Goal: Transaction & Acquisition: Purchase product/service

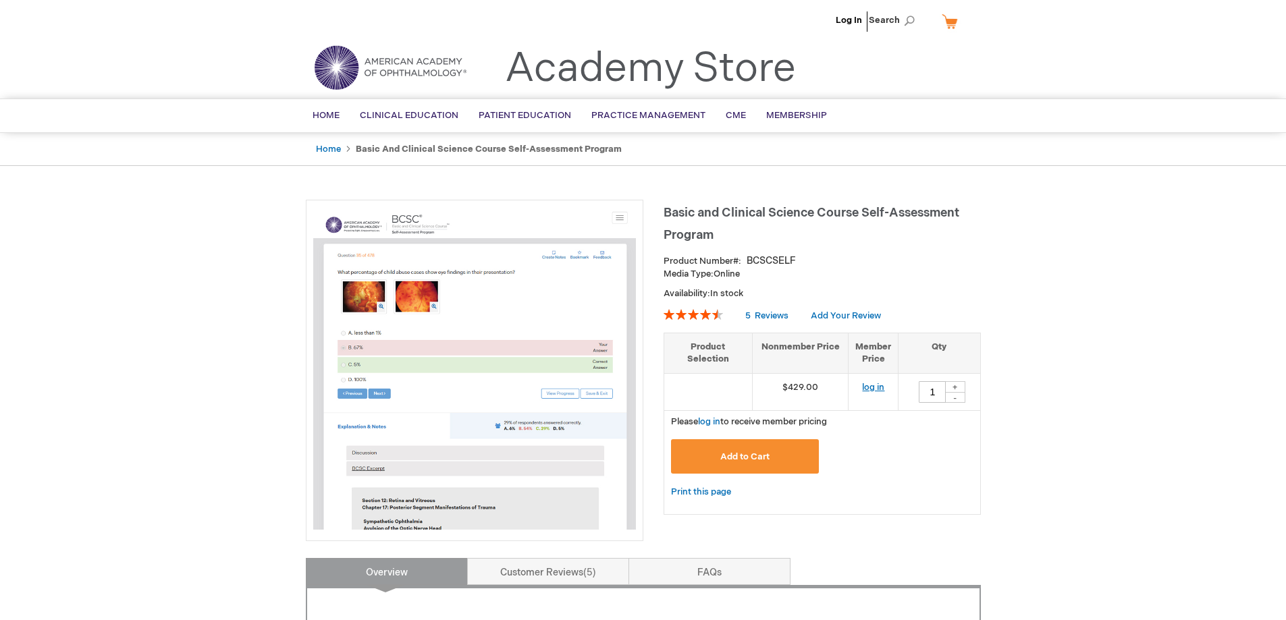
click at [875, 385] on link "log in" at bounding box center [873, 387] width 22 height 11
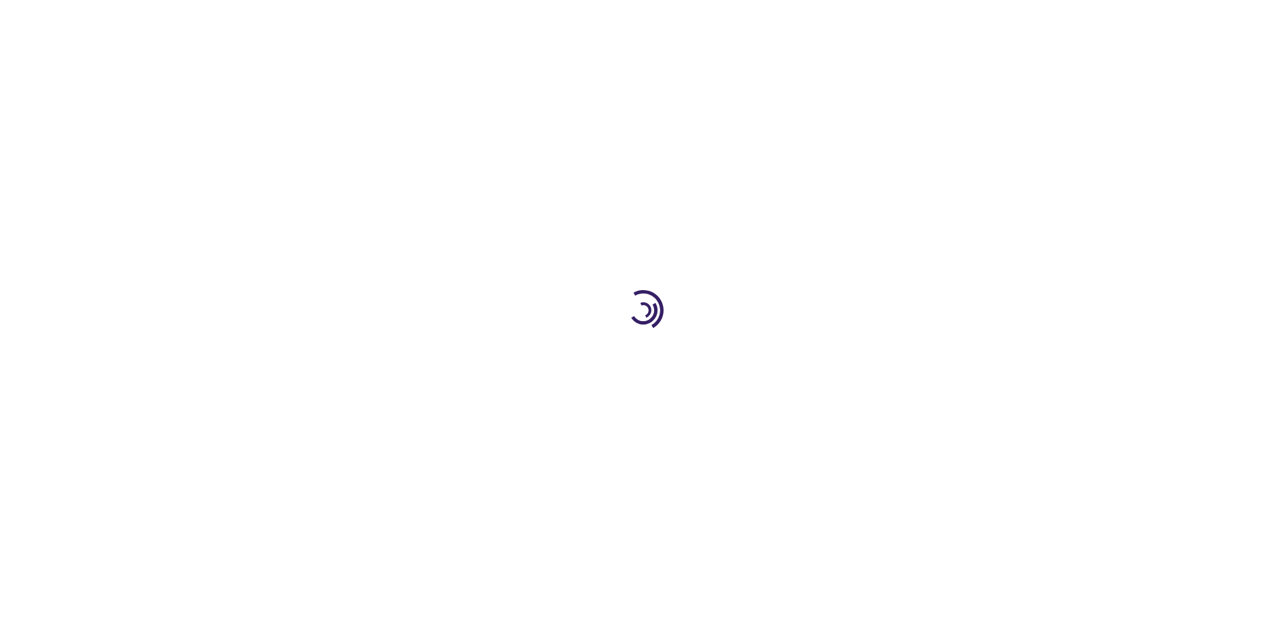
type input "1"
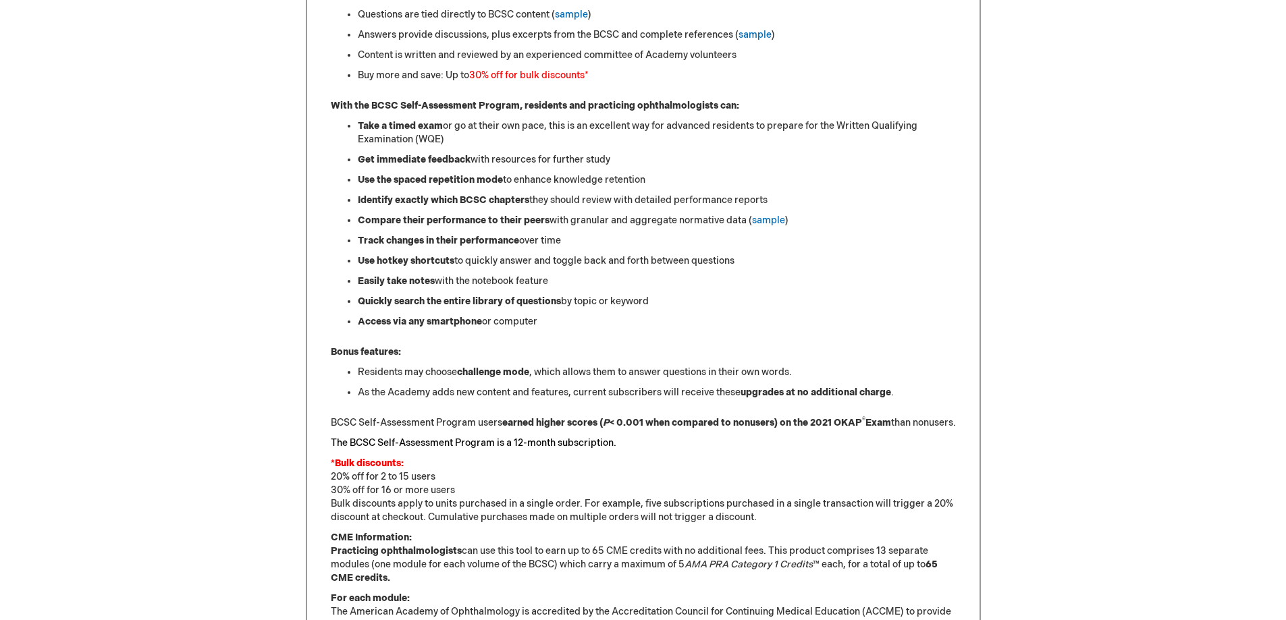
scroll to position [742, 0]
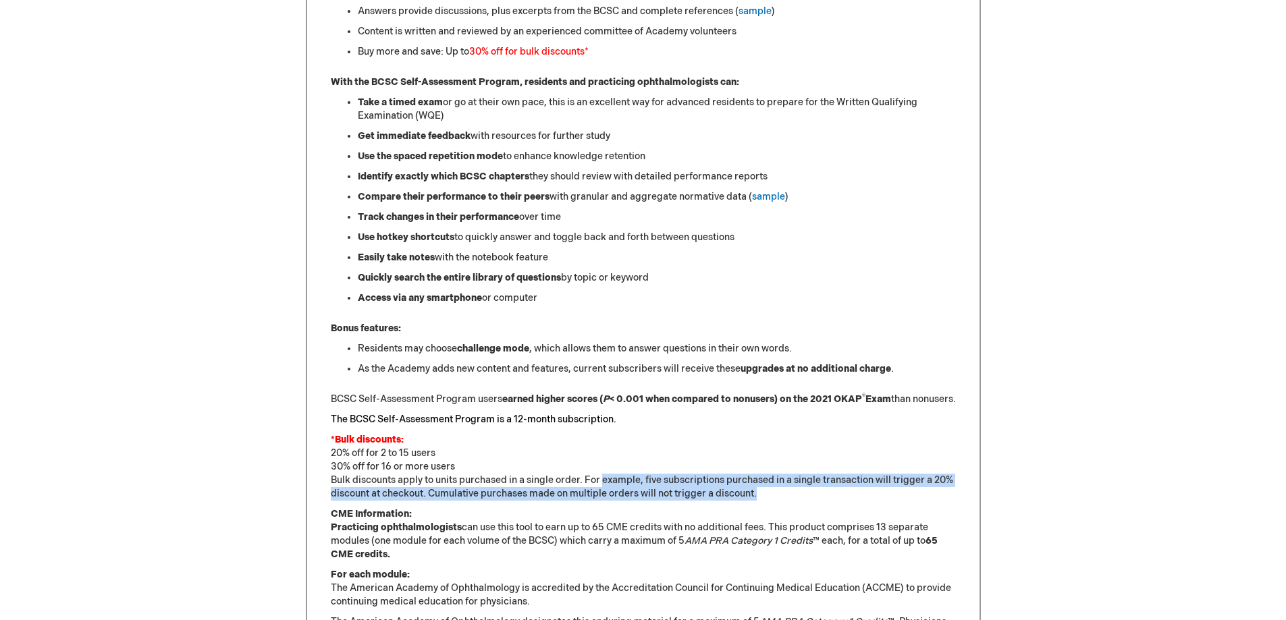
drag, startPoint x: 613, startPoint y: 497, endPoint x: 815, endPoint y: 504, distance: 202.6
click at [815, 501] on p "*Bulk discounts: 20% off for 2 to 15 users 30% off for 16 or more users Bulk di…" at bounding box center [643, 466] width 625 height 67
drag, startPoint x: 369, startPoint y: 495, endPoint x: 782, endPoint y: 504, distance: 412.5
click at [782, 501] on p "*Bulk discounts: 20% off for 2 to 15 users 30% off for 16 or more users Bulk di…" at bounding box center [643, 466] width 625 height 67
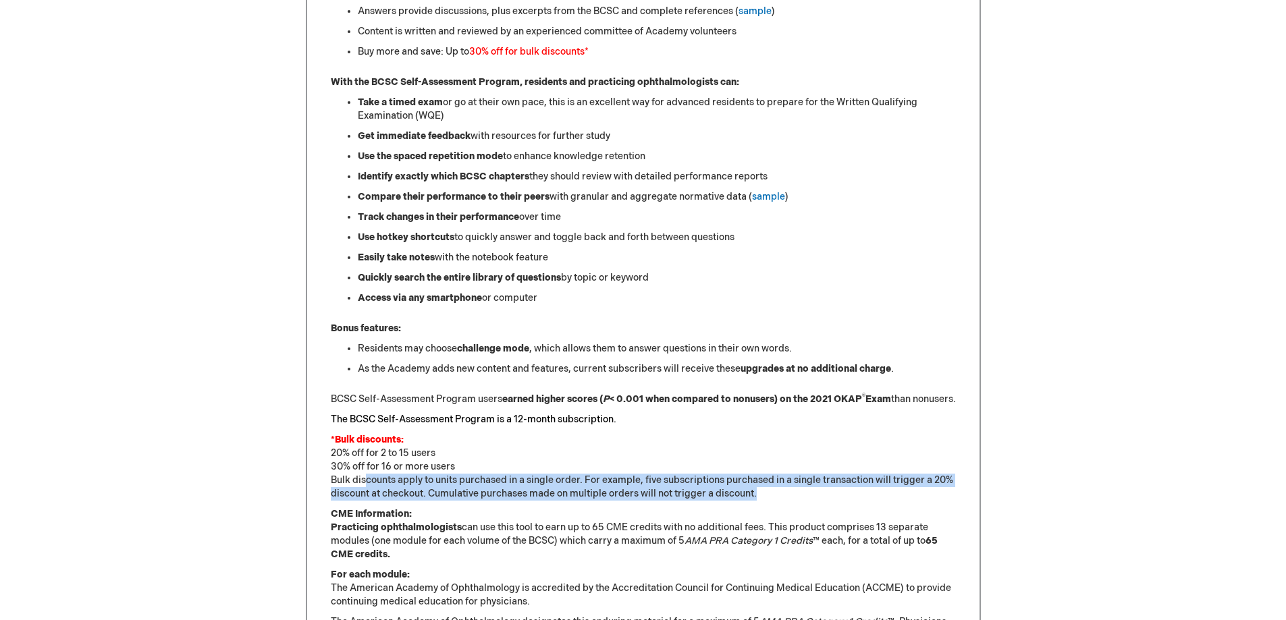
click at [782, 501] on p "*Bulk discounts: 20% off for 2 to 15 users 30% off for 16 or more users Bulk di…" at bounding box center [643, 466] width 625 height 67
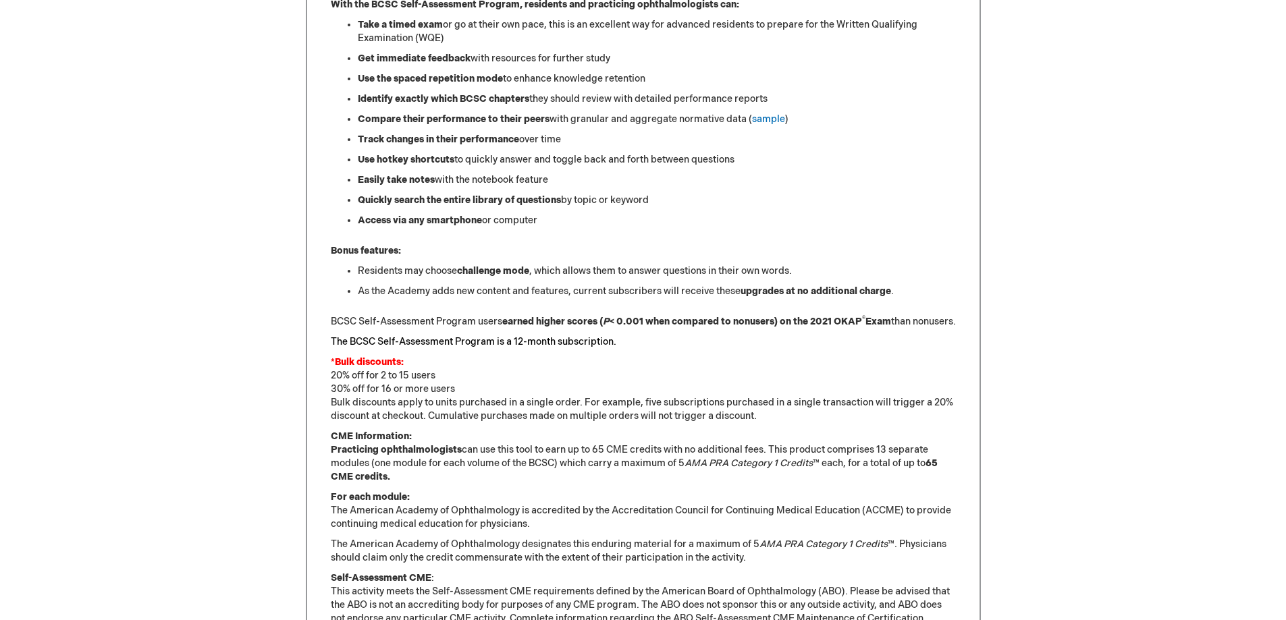
scroll to position [753, 0]
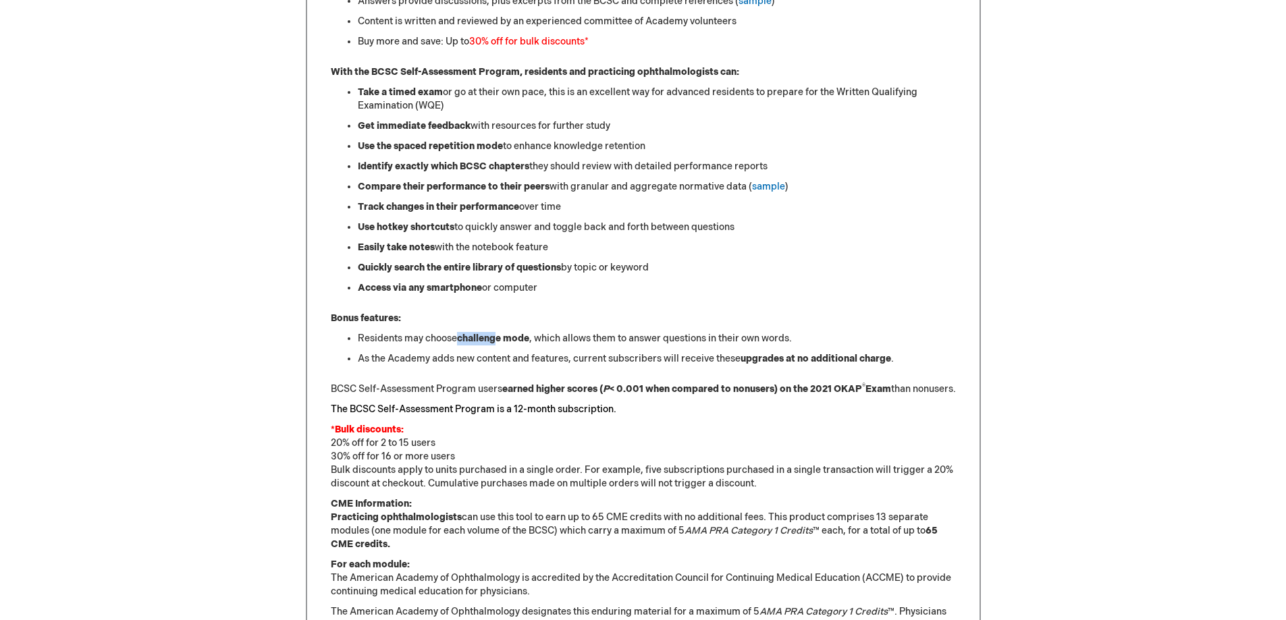
drag, startPoint x: 461, startPoint y: 335, endPoint x: 509, endPoint y: 340, distance: 48.1
click at [499, 335] on strong "challenge mode" at bounding box center [493, 338] width 72 height 11
click at [547, 351] on ul "Residents may choose challenge mode , which allows them to answer questions in …" at bounding box center [643, 349] width 625 height 34
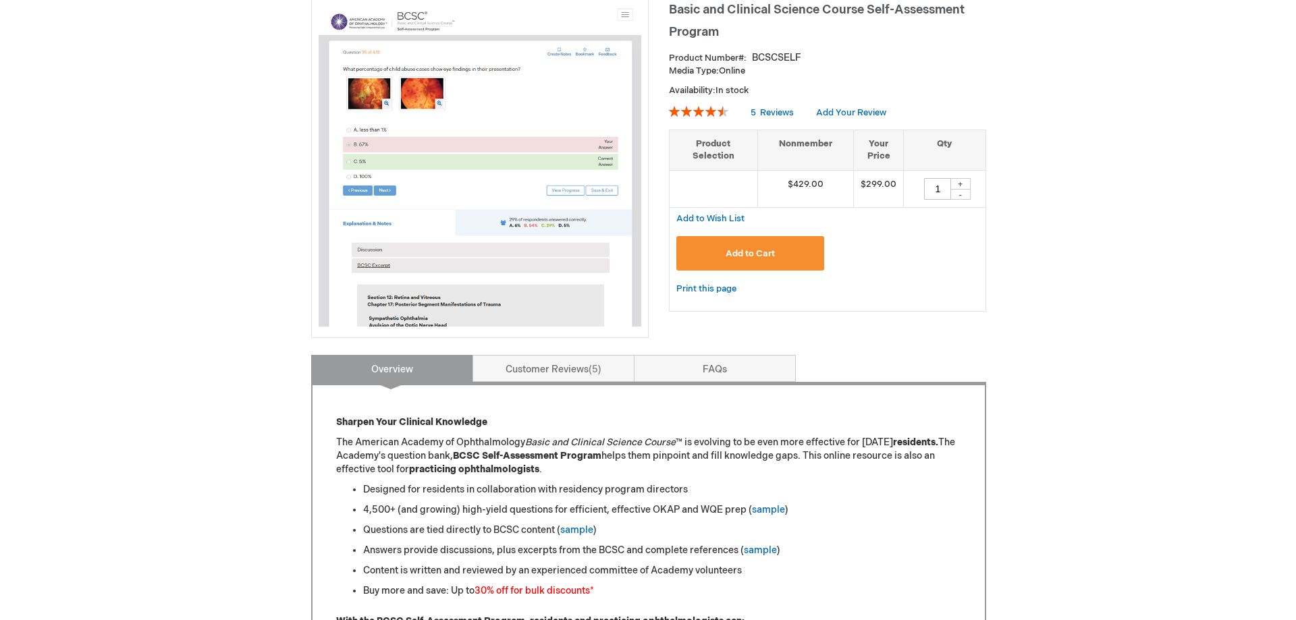
scroll to position [10, 0]
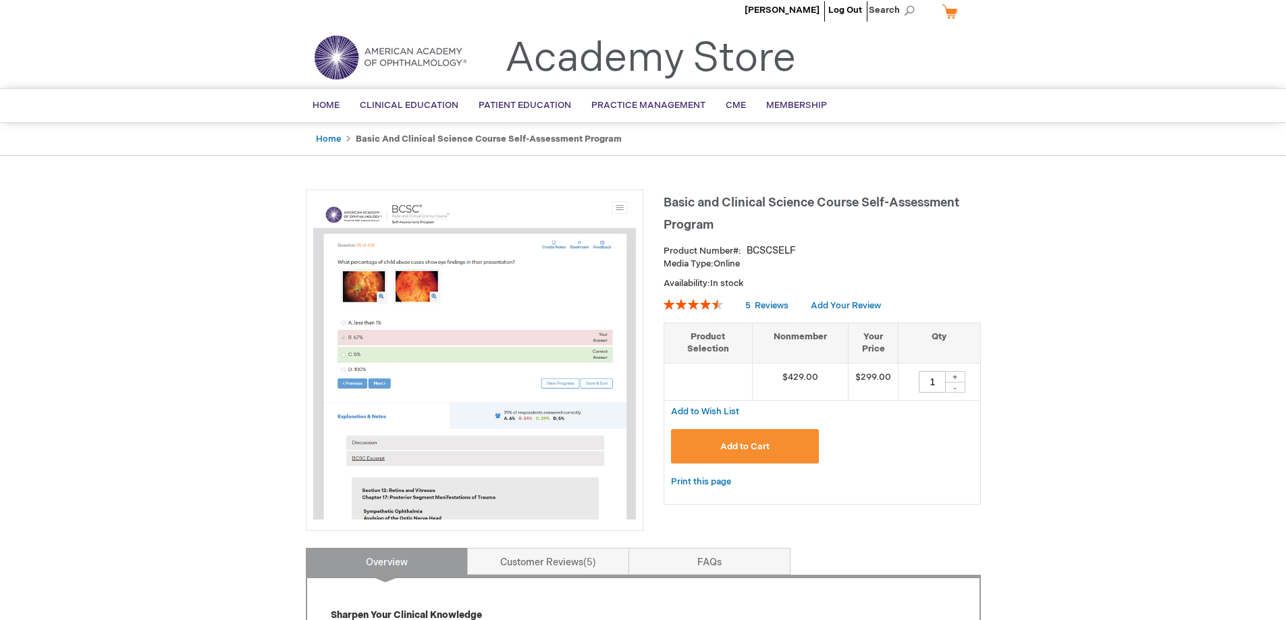
click at [794, 462] on button "Add to Cart" at bounding box center [745, 446] width 148 height 34
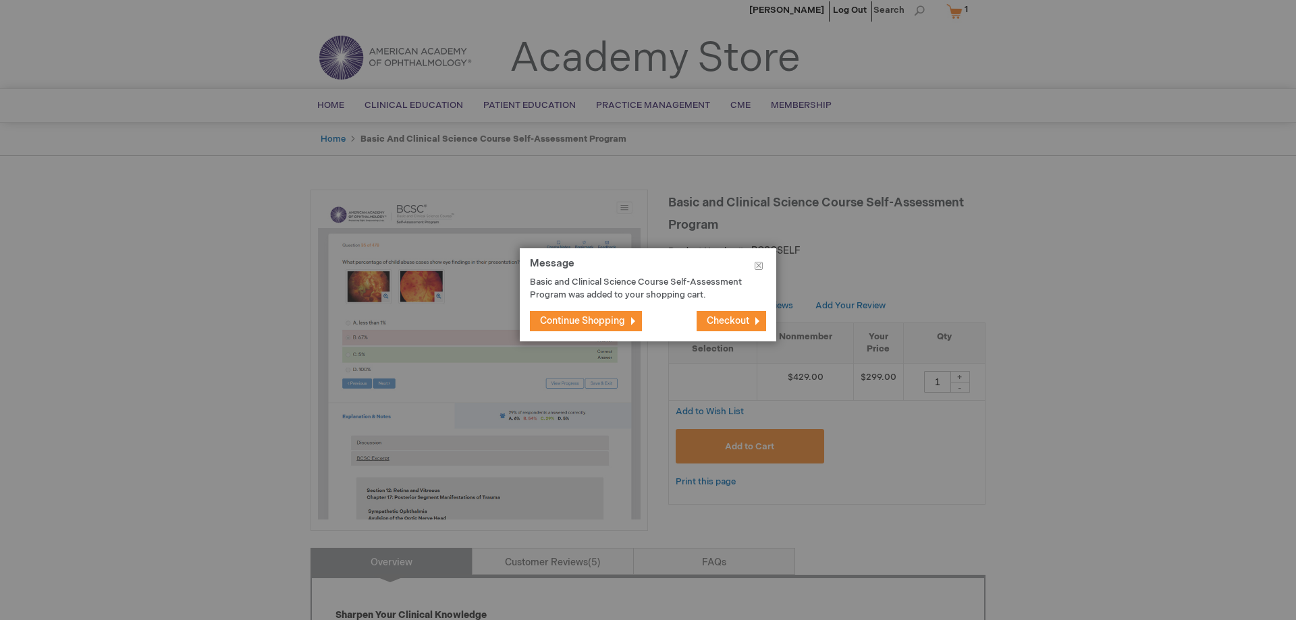
click at [709, 323] on span "Checkout" at bounding box center [728, 320] width 43 height 11
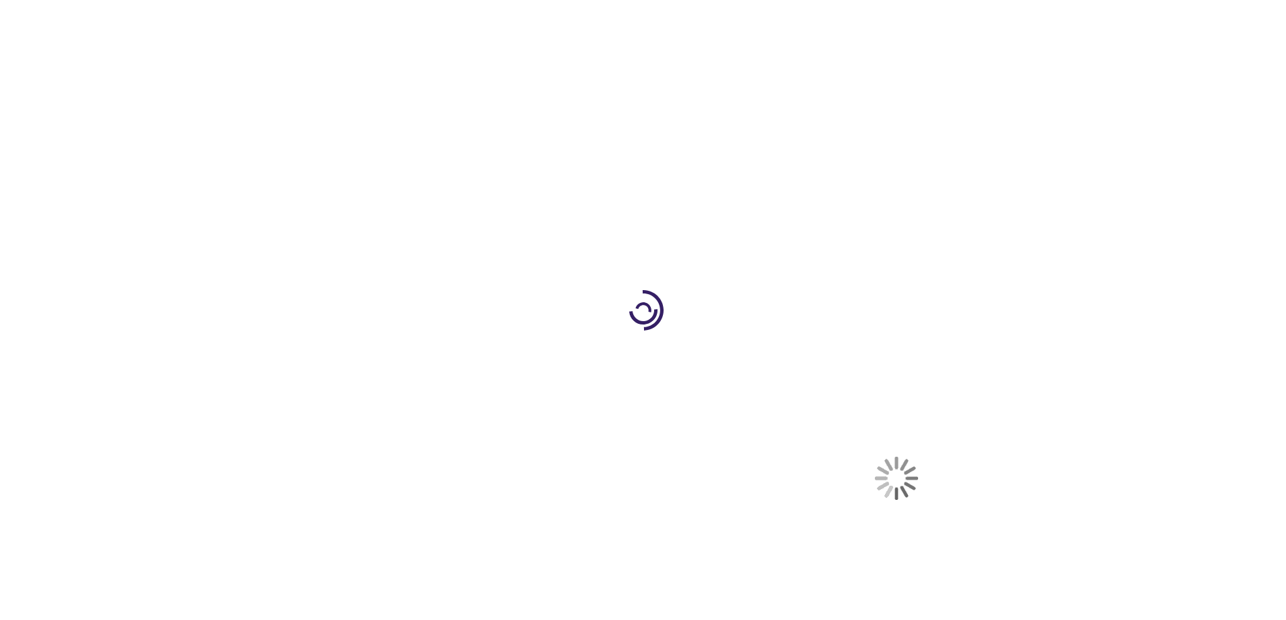
select select "US"
select select "32"
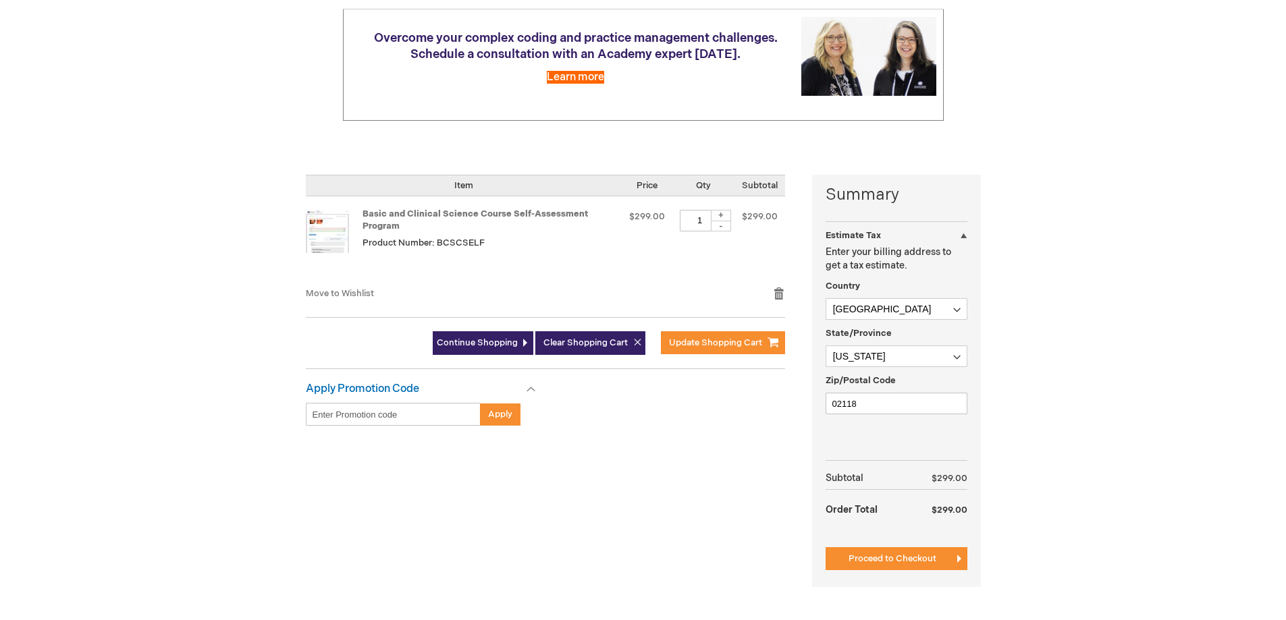
scroll to position [202, 0]
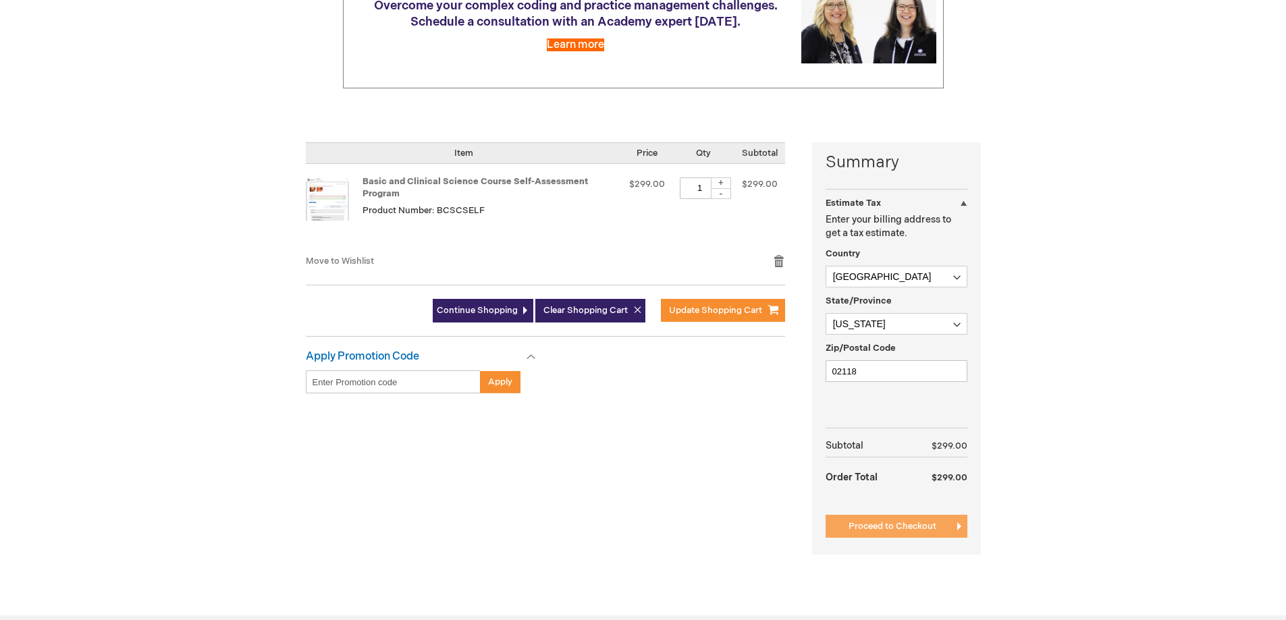
click at [876, 526] on span "Proceed to Checkout" at bounding box center [892, 526] width 88 height 11
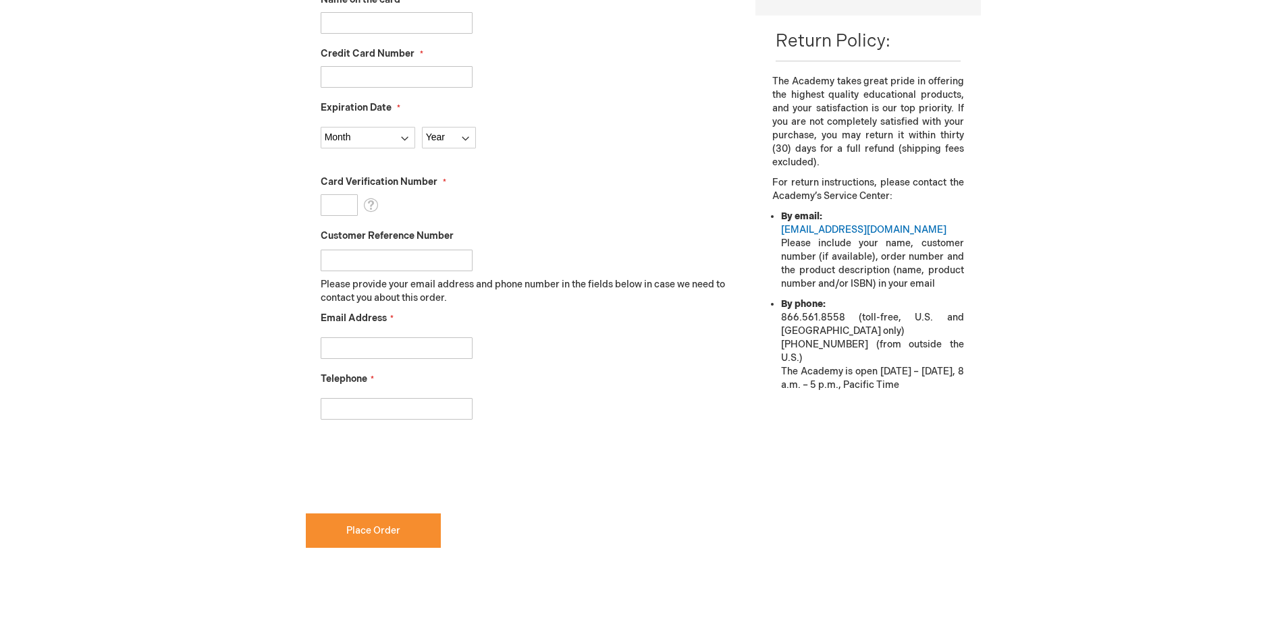
scroll to position [252, 0]
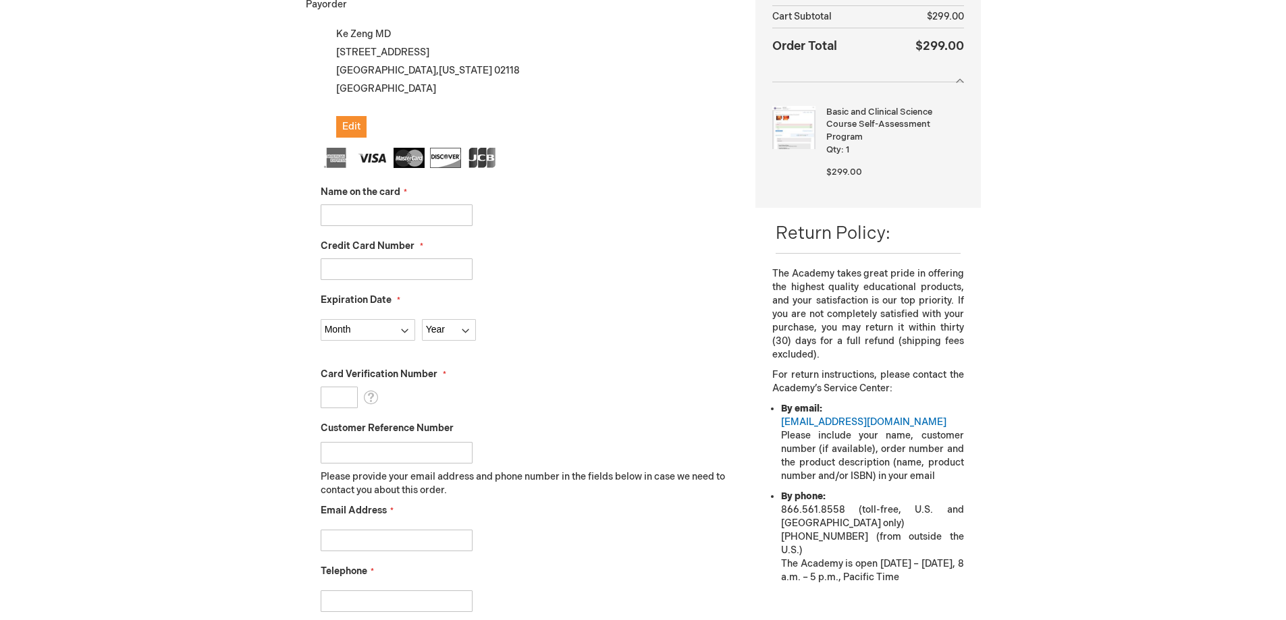
click at [333, 223] on input "Name on the card" at bounding box center [397, 216] width 152 height 22
type input "[PERSON_NAME]"
type input "4147097521057788"
click at [356, 324] on select "Month 01 - January 02 - February 03 - March 04 - April 05 - May 06 - June 07 - …" at bounding box center [368, 330] width 94 height 22
select select "11"
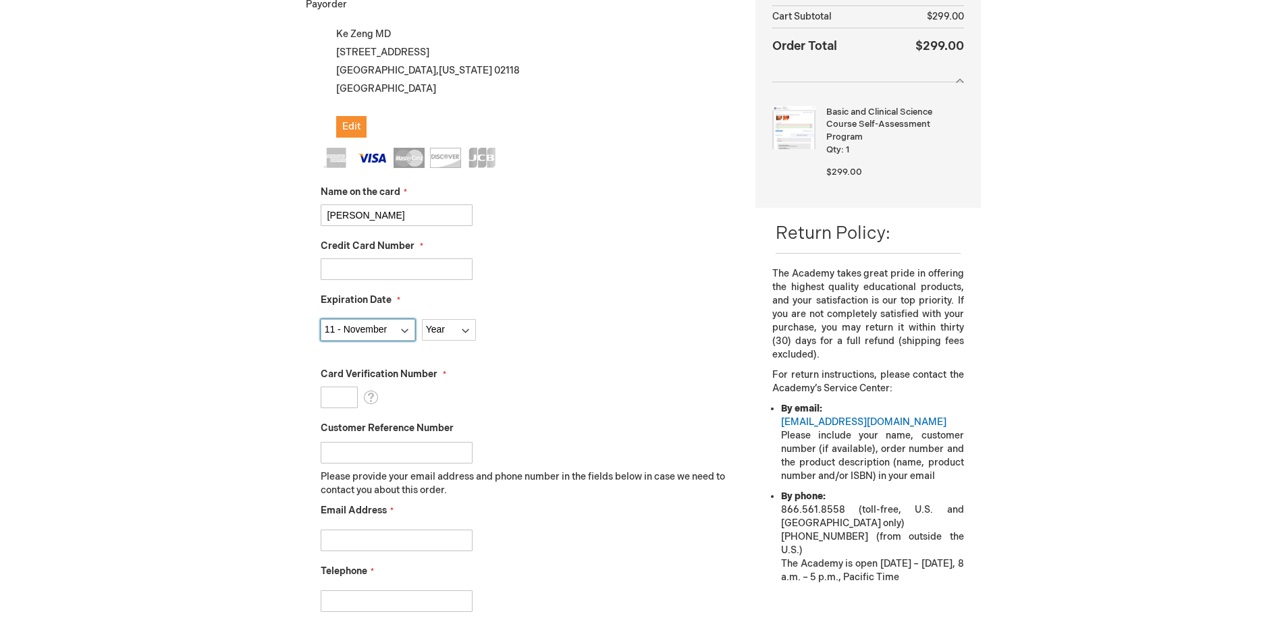
click at [321, 319] on select "Month 01 - January 02 - February 03 - March 04 - April 05 - May 06 - June 07 - …" at bounding box center [368, 330] width 94 height 22
click at [443, 330] on select "Year 2025 2026 2027 2028 2029 2030 2031 2032 2033 2034 2035" at bounding box center [449, 330] width 54 height 22
select select "2027"
click at [422, 319] on select "Year 2025 2026 2027 2028 2029 2030 2031 2032 2033 2034 2035" at bounding box center [449, 330] width 54 height 22
click at [329, 394] on input "Card Verification Number" at bounding box center [339, 398] width 37 height 22
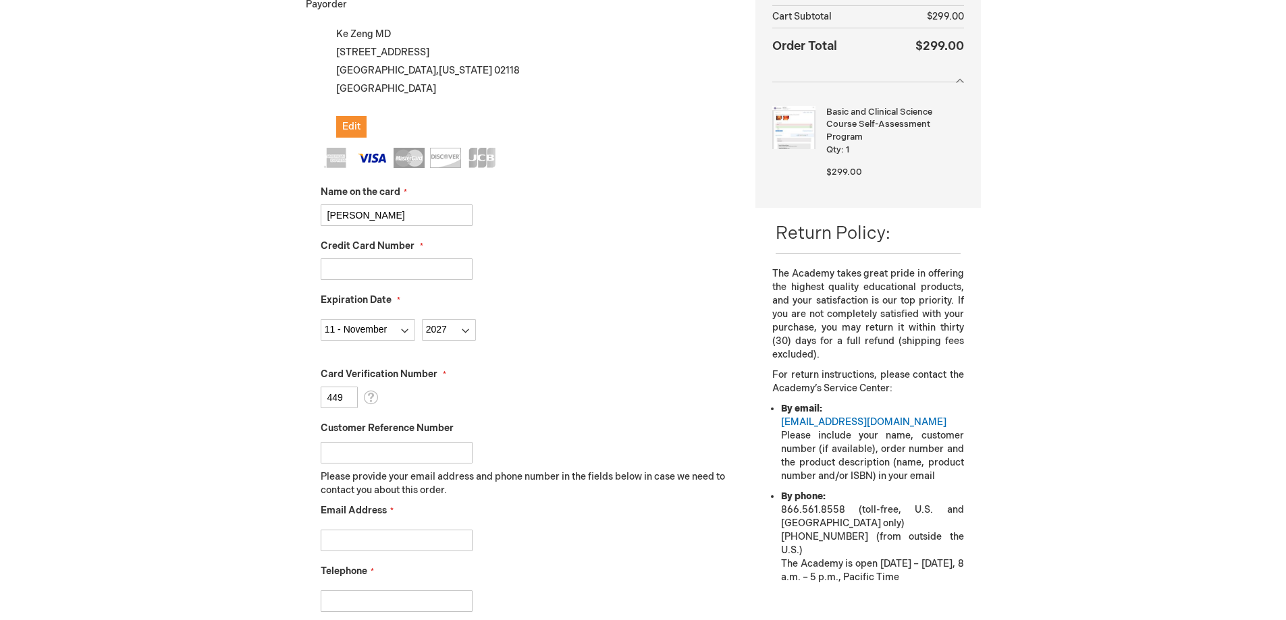
scroll to position [320, 0]
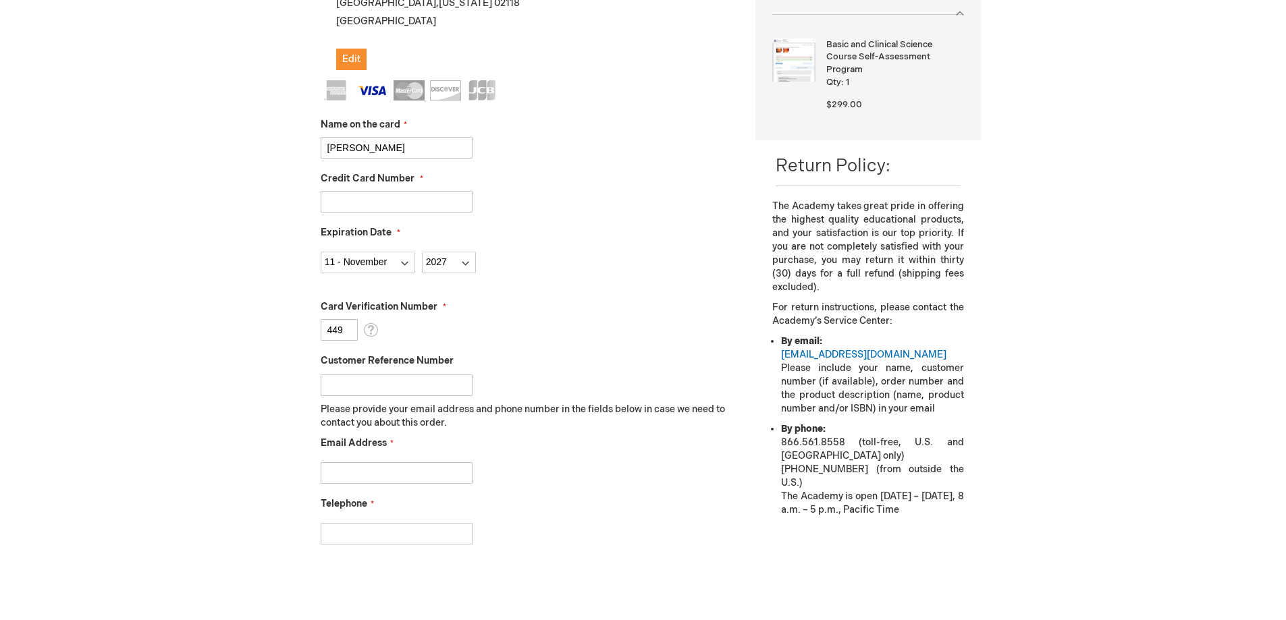
type input "449"
click at [421, 468] on input "Email Address" at bounding box center [397, 473] width 152 height 22
type input "kzeng2022@gmail.com"
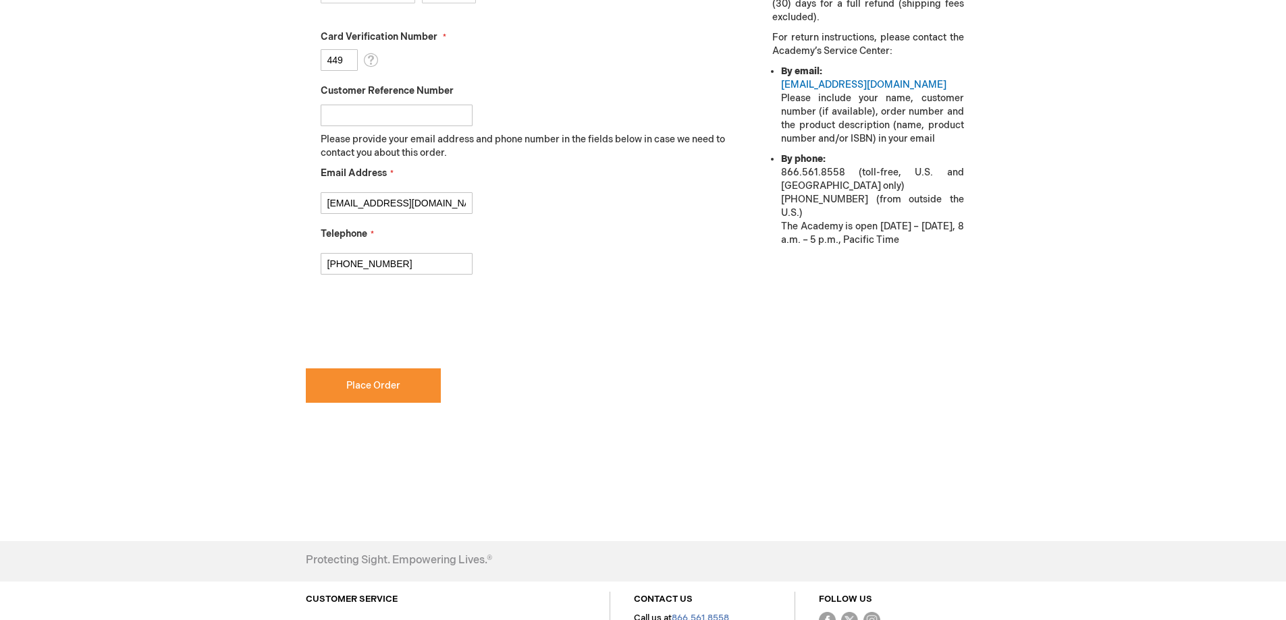
type input "626-679-1190"
checkbox input "true"
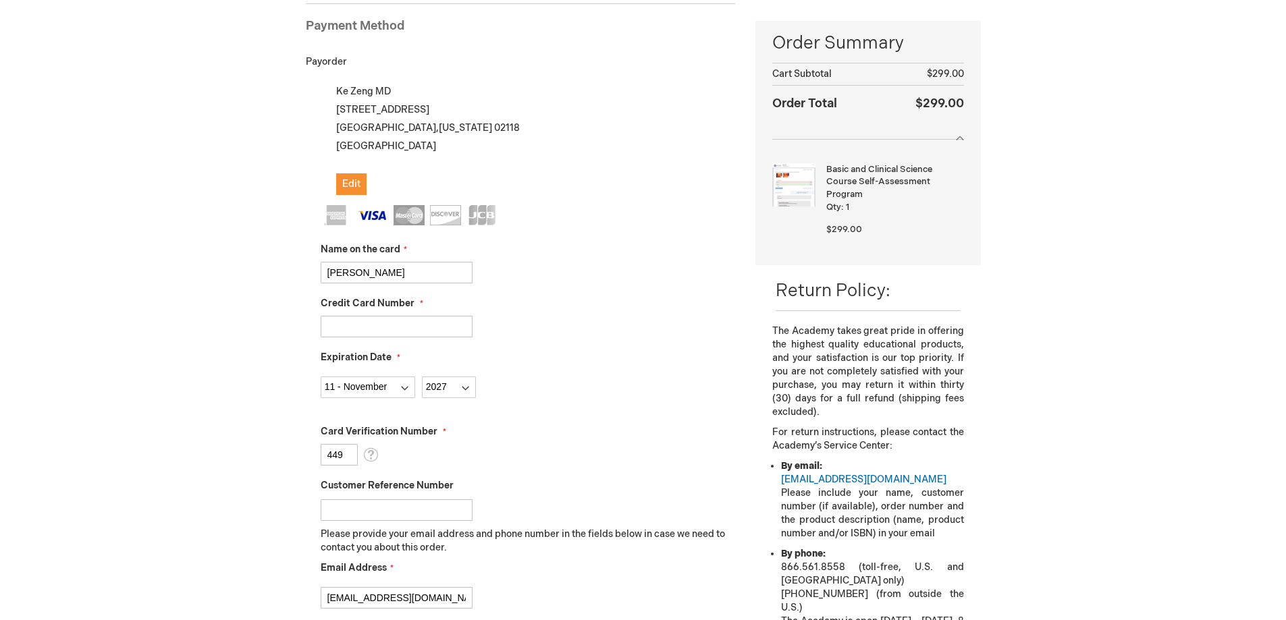
scroll to position [472, 0]
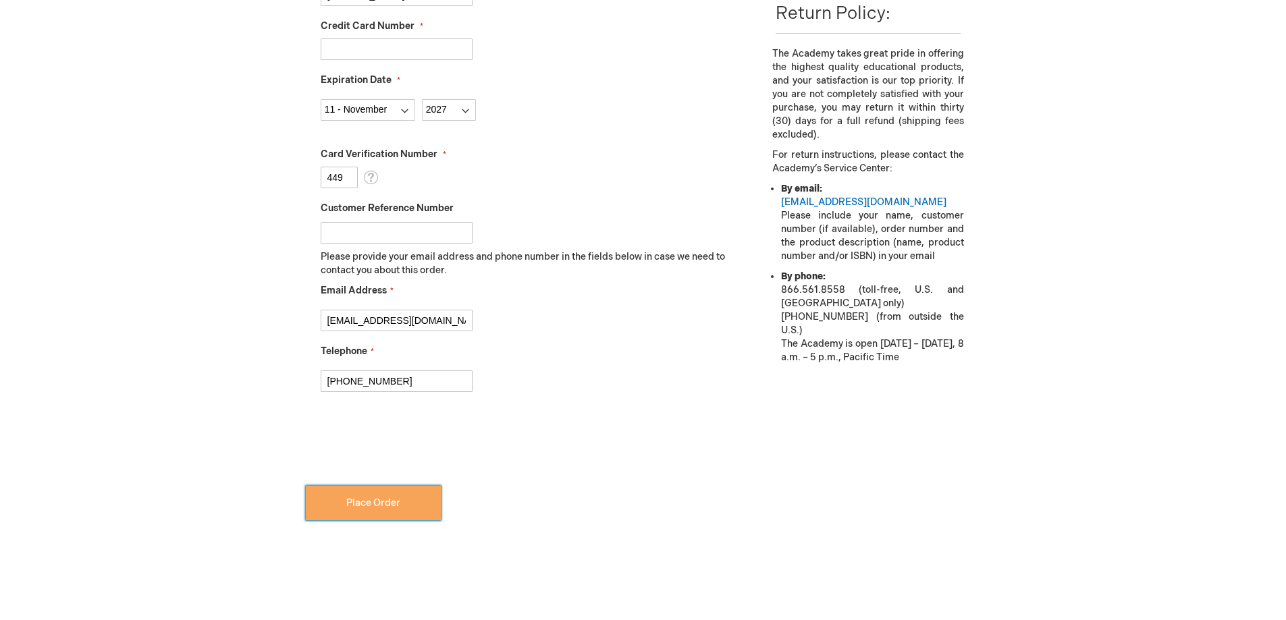
click at [372, 495] on button "Place Order" at bounding box center [373, 503] width 135 height 34
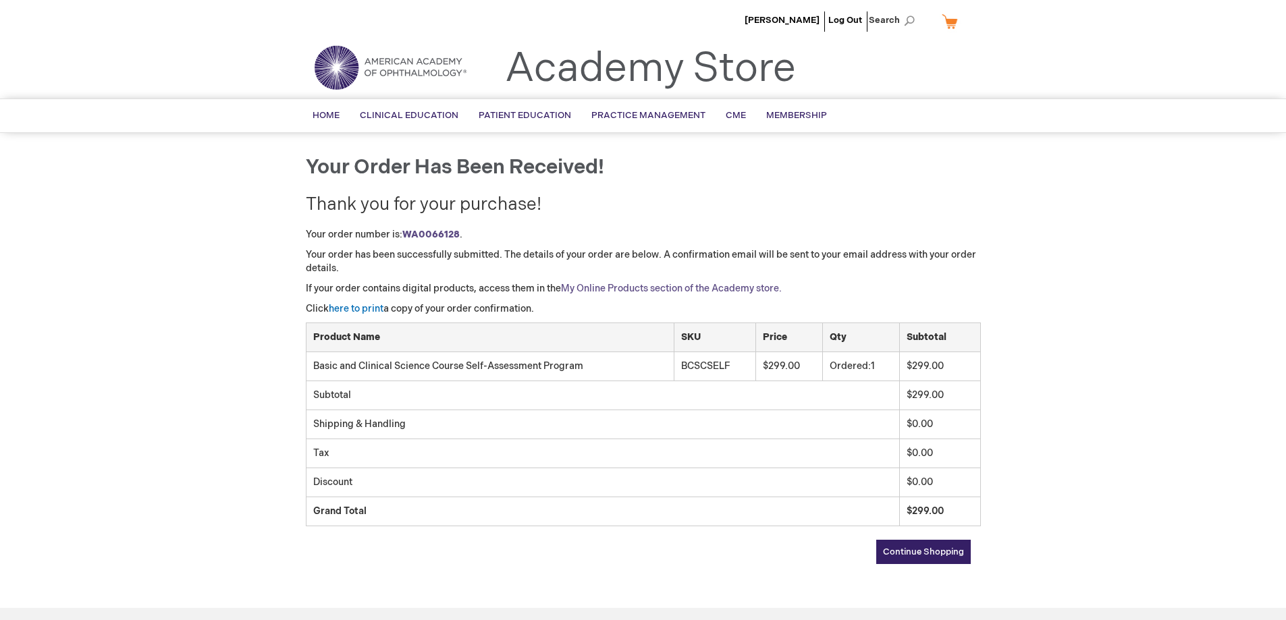
click at [595, 285] on link "My Online Products section of the Academy store." at bounding box center [671, 288] width 221 height 11
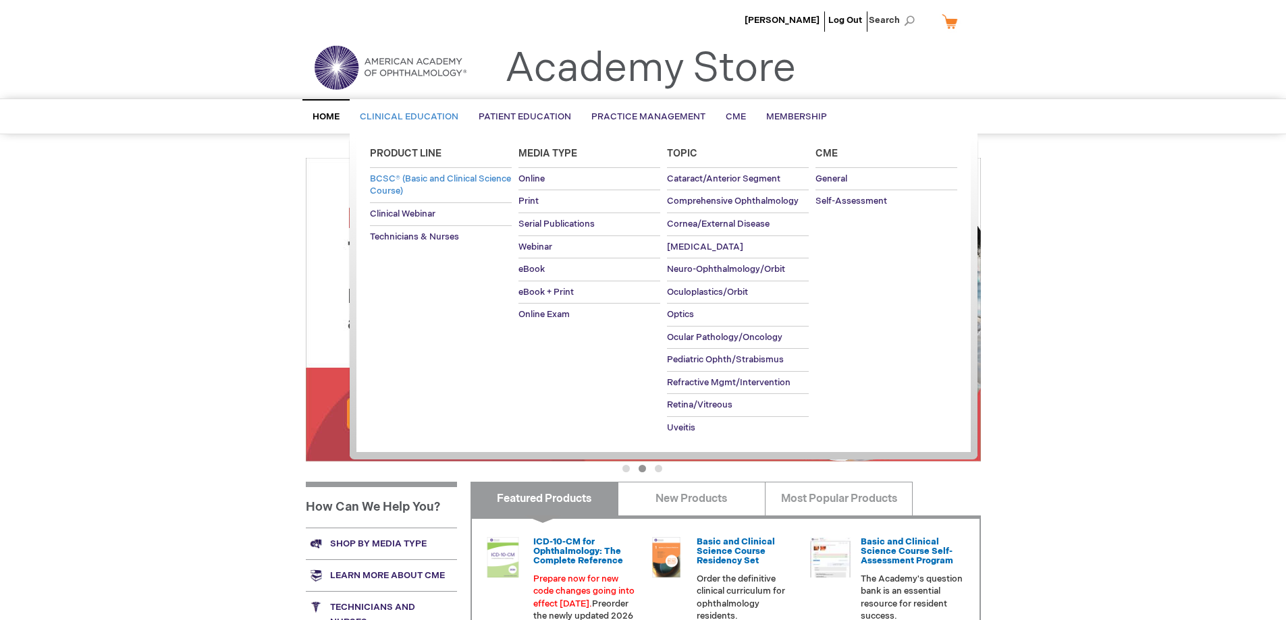
click at [448, 184] on span "BCSC® (Basic and Clinical Science Course)" at bounding box center [440, 185] width 141 height 24
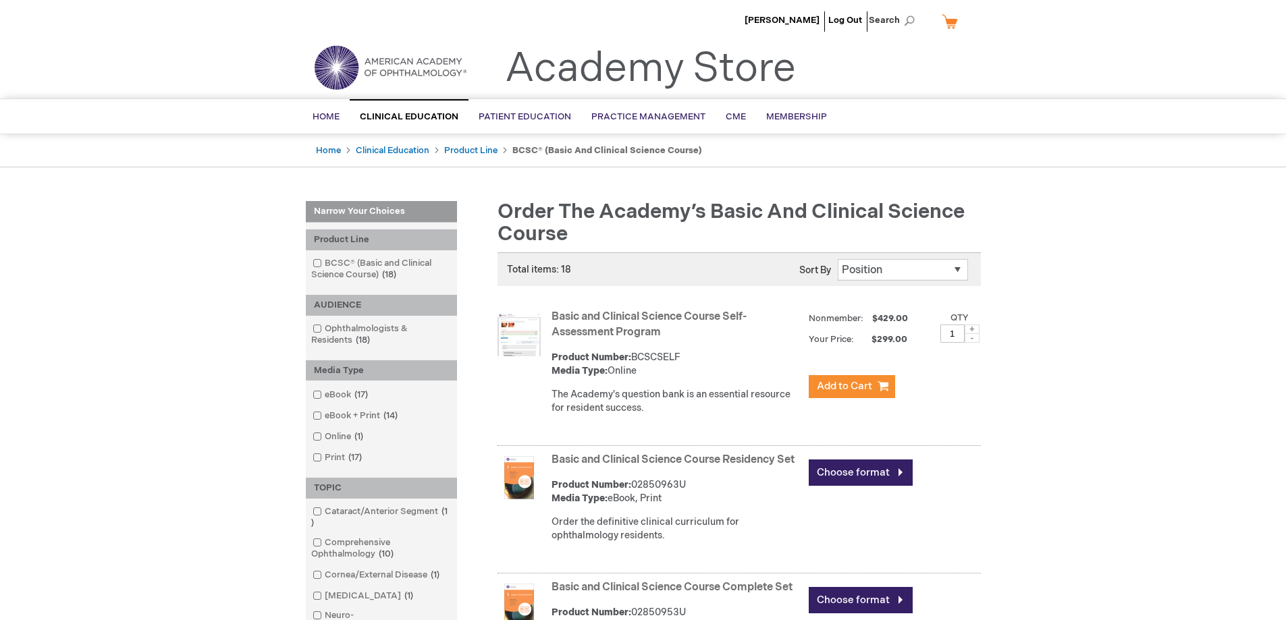
click at [610, 321] on link "Basic and Clinical Science Course Self-Assessment Program" at bounding box center [648, 324] width 195 height 28
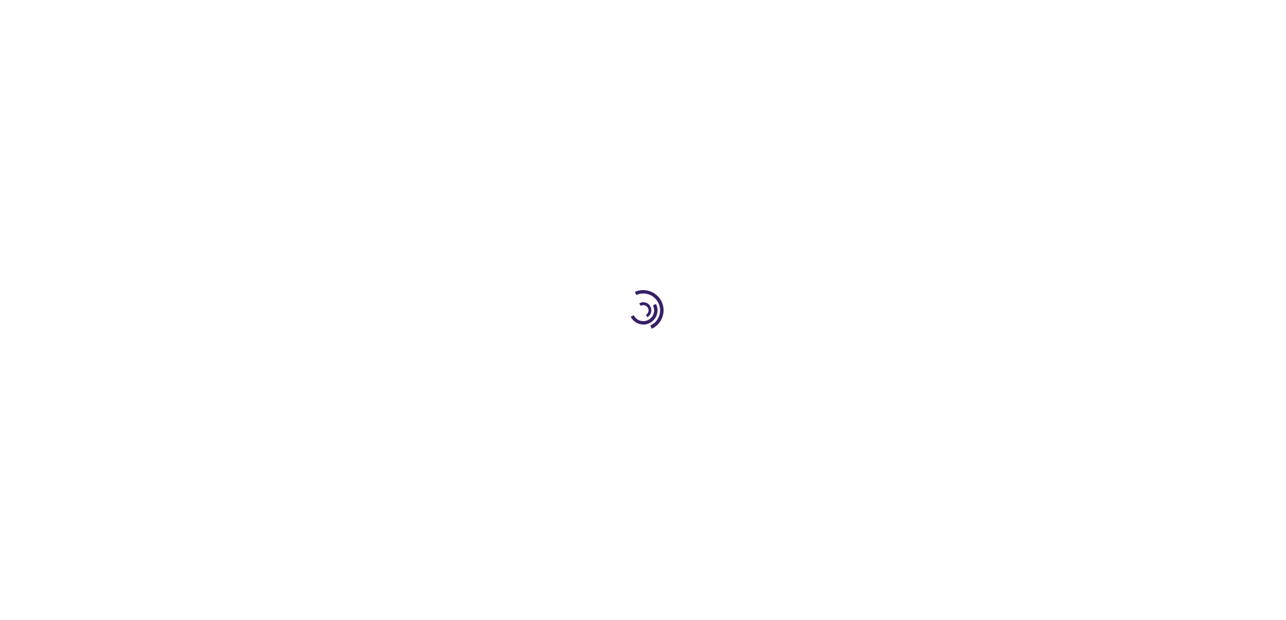
click at [612, 329] on div at bounding box center [643, 310] width 1286 height 620
type input "1"
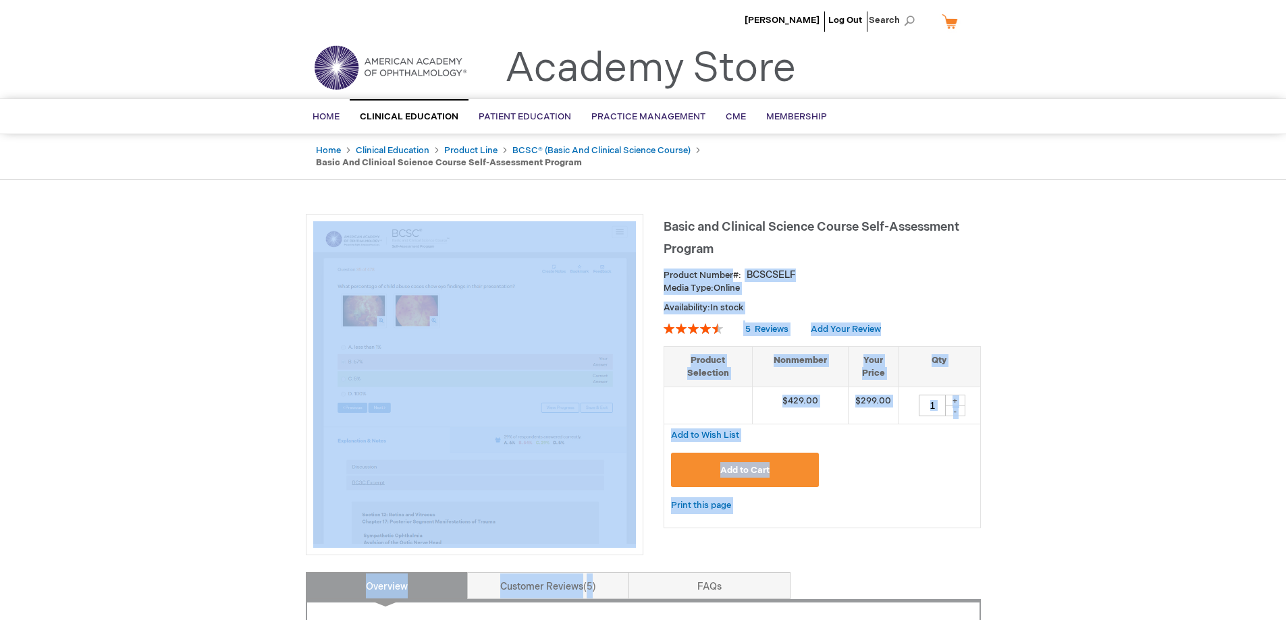
drag, startPoint x: 733, startPoint y: 227, endPoint x: 655, endPoint y: 204, distance: 81.1
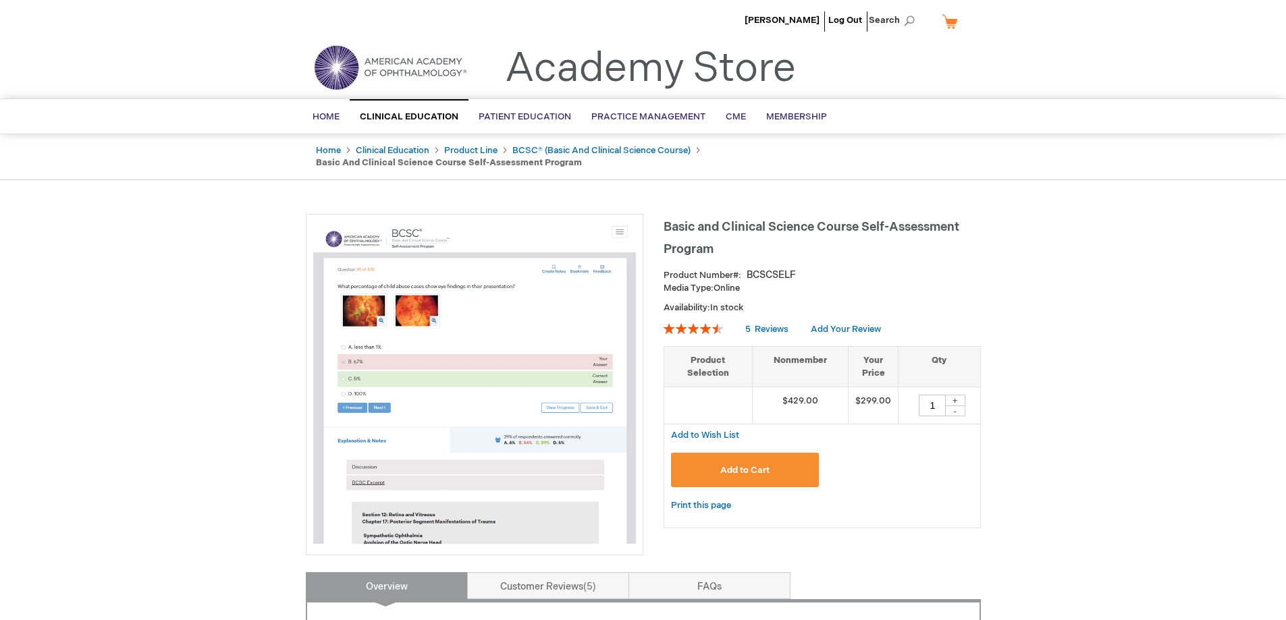
click at [709, 220] on span "Basic and Clinical Science Course Self-Assessment Program" at bounding box center [812, 238] width 296 height 36
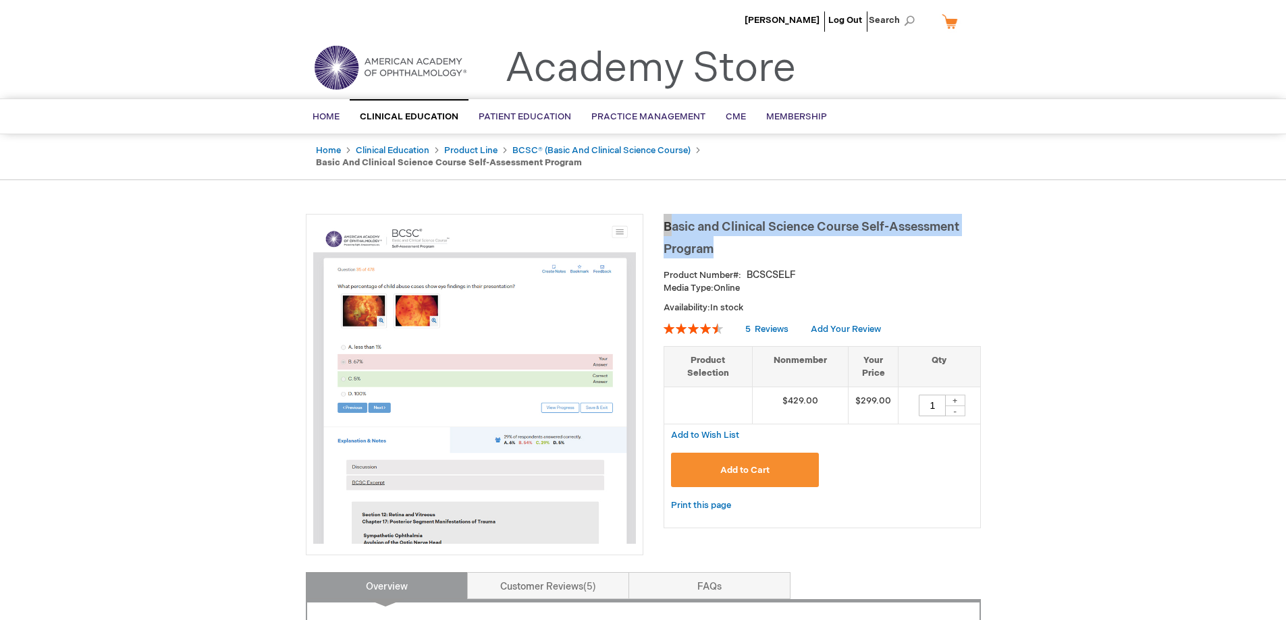
drag, startPoint x: 727, startPoint y: 232, endPoint x: 666, endPoint y: 208, distance: 66.1
click at [666, 214] on h1 "Basic and Clinical Science Course Self-Assessment Program" at bounding box center [822, 236] width 317 height 45
copy span "Basic and Clinical Science Course Self-Assessment Program"
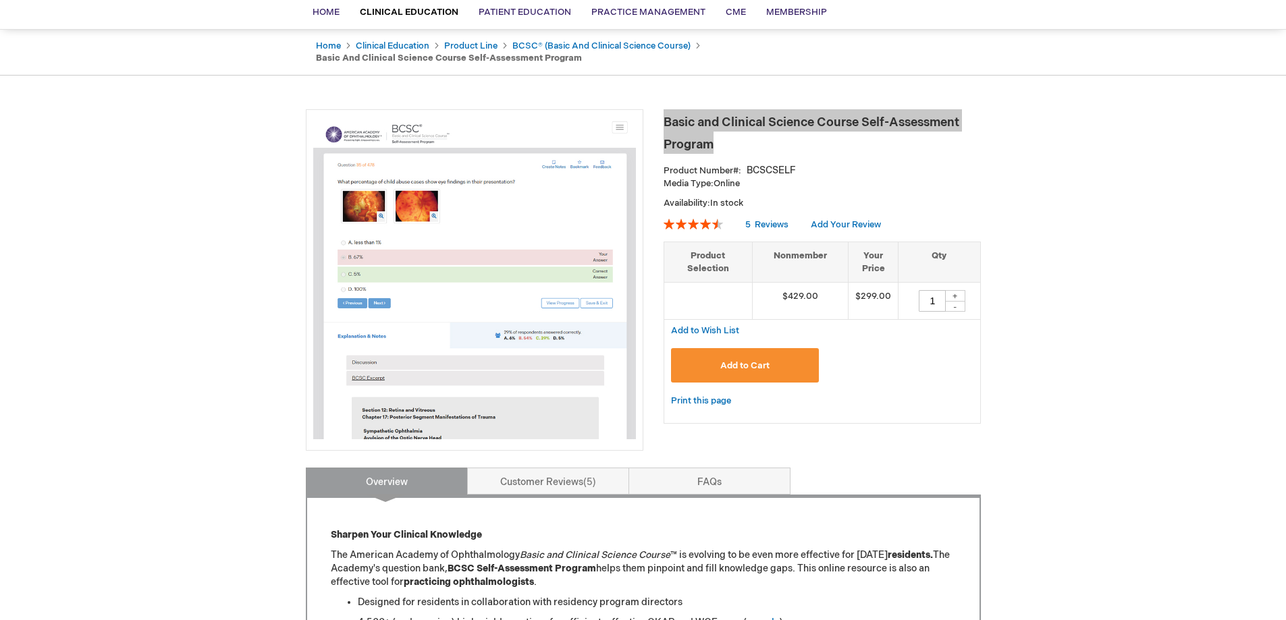
scroll to position [135, 0]
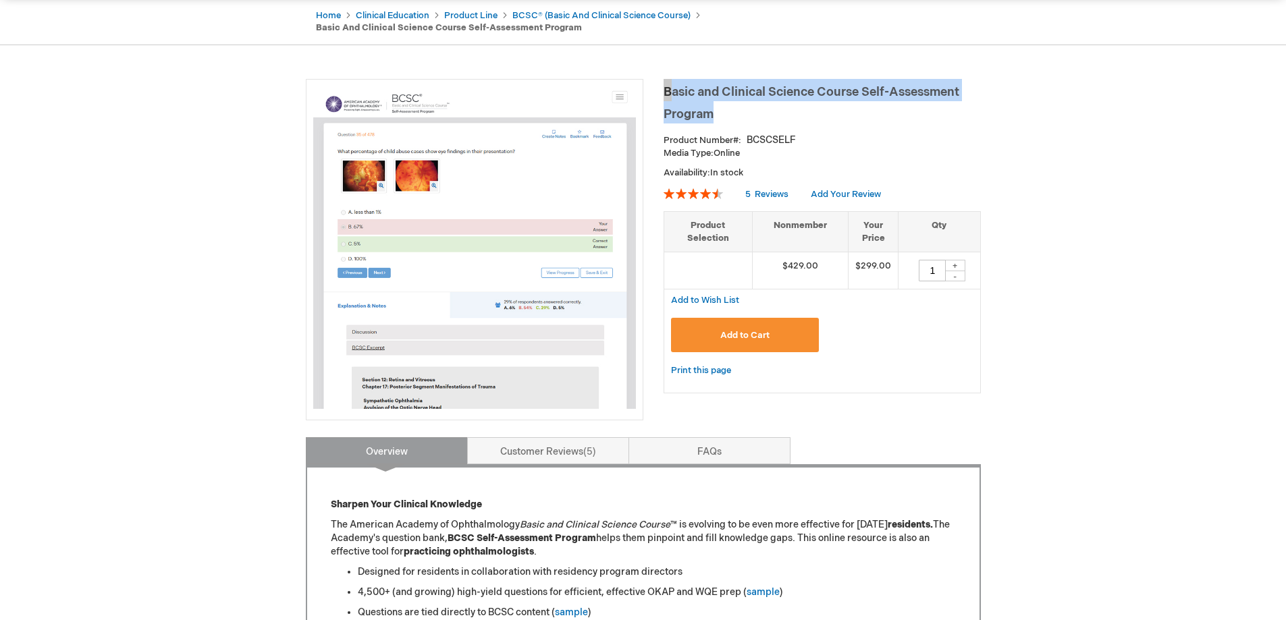
drag, startPoint x: 208, startPoint y: 284, endPoint x: 281, endPoint y: 30, distance: 264.9
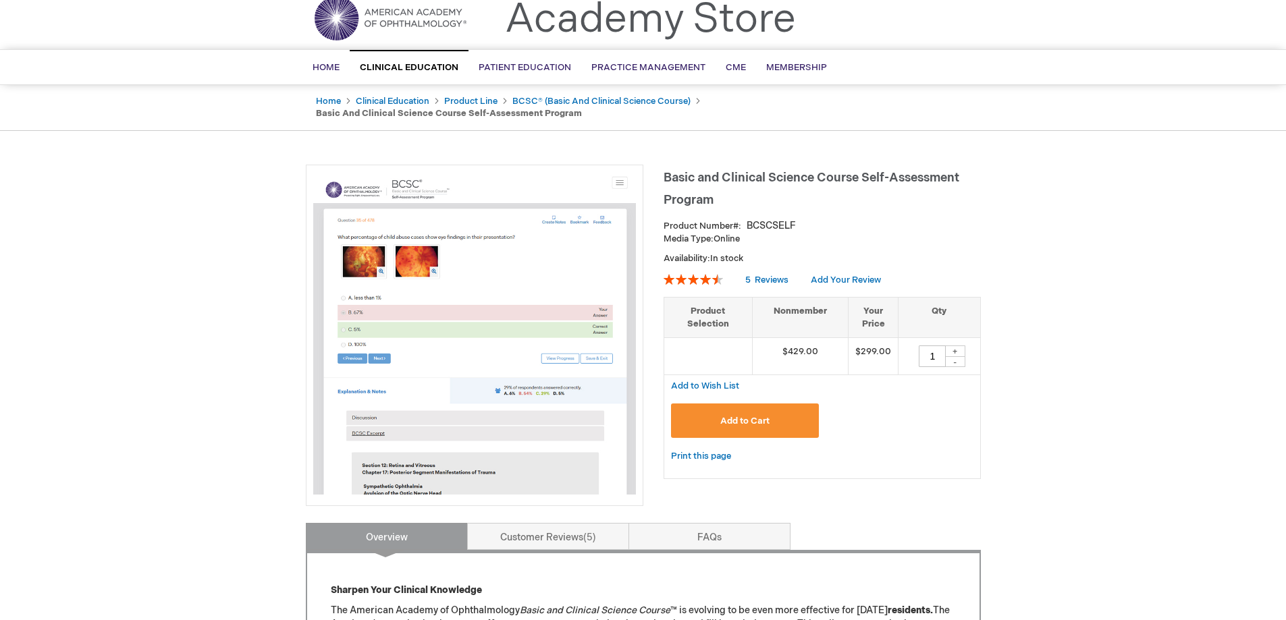
scroll to position [0, 0]
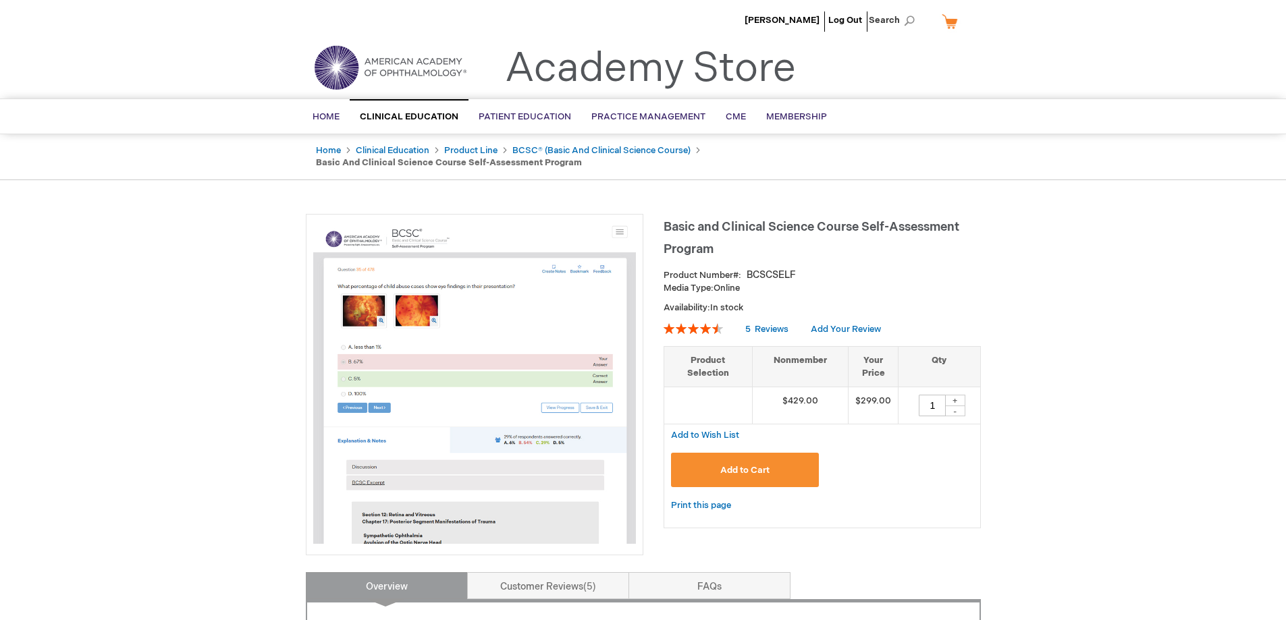
click at [803, 13] on li "[PERSON_NAME]" at bounding box center [782, 20] width 82 height 40
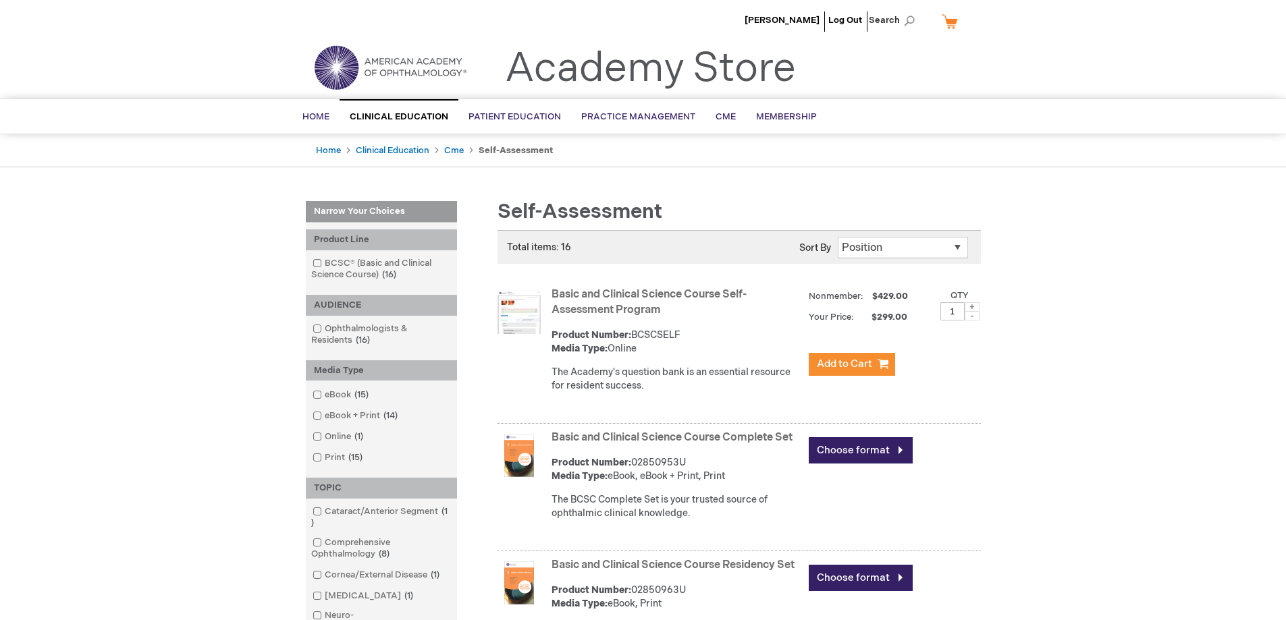
click at [514, 304] on img at bounding box center [518, 312] width 43 height 43
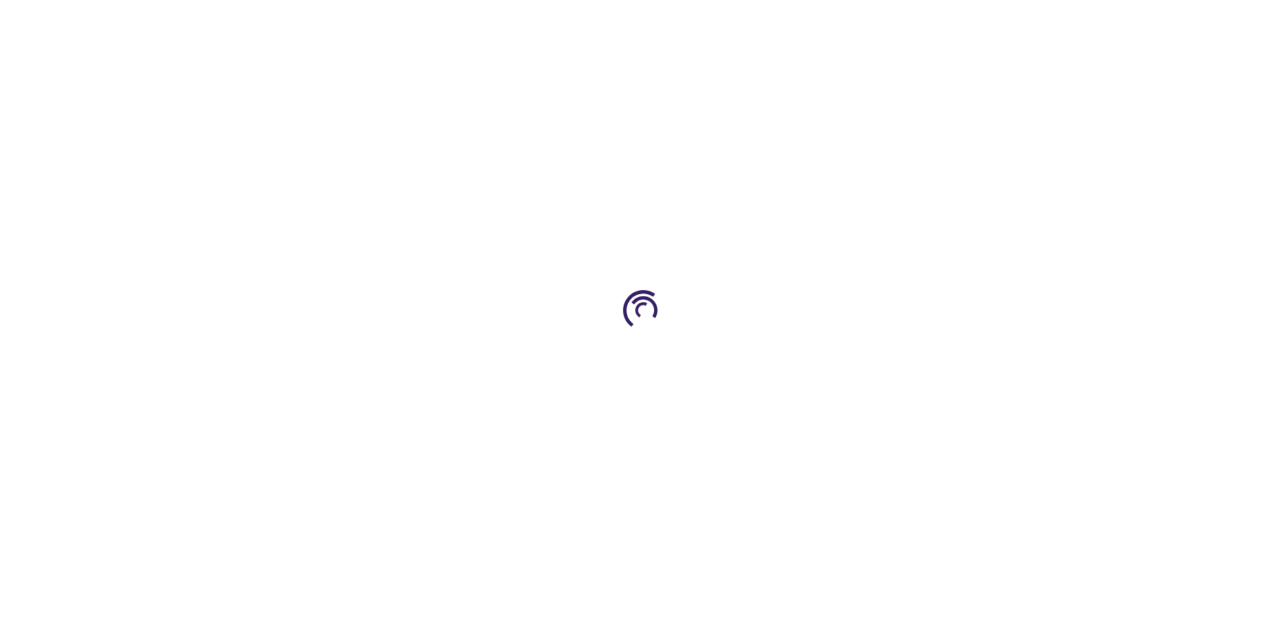
type input "1"
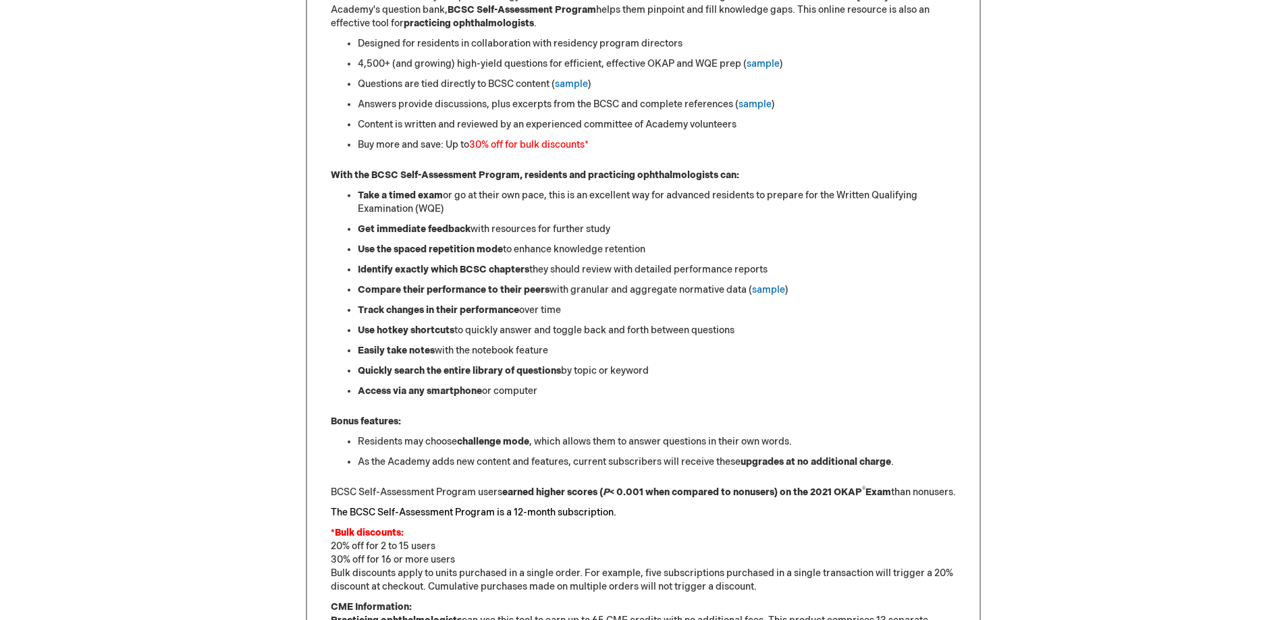
scroll to position [675, 0]
